Goal: Task Accomplishment & Management: Complete application form

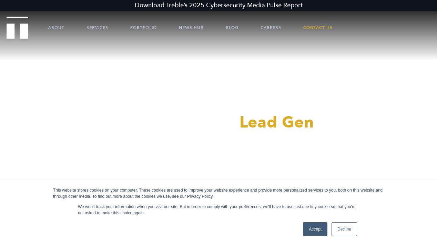
click at [318, 232] on link "Accept" at bounding box center [315, 229] width 24 height 14
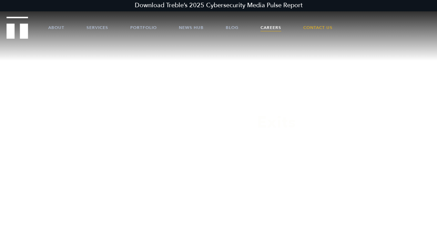
click at [269, 24] on link "Careers" at bounding box center [271, 27] width 21 height 21
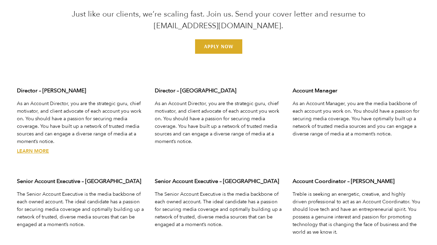
scroll to position [2137, 0]
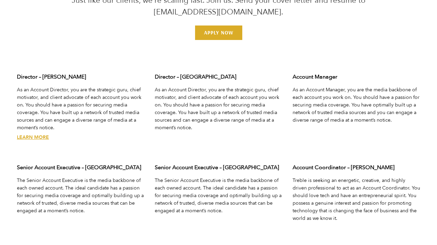
click at [32, 134] on link "Learn More" at bounding box center [33, 137] width 32 height 7
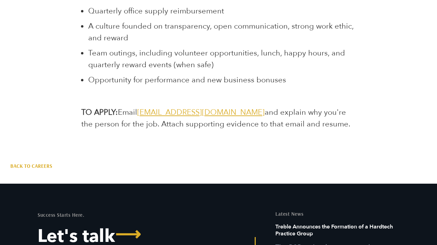
scroll to position [2055, 0]
